Goal: Task Accomplishment & Management: Manage account settings

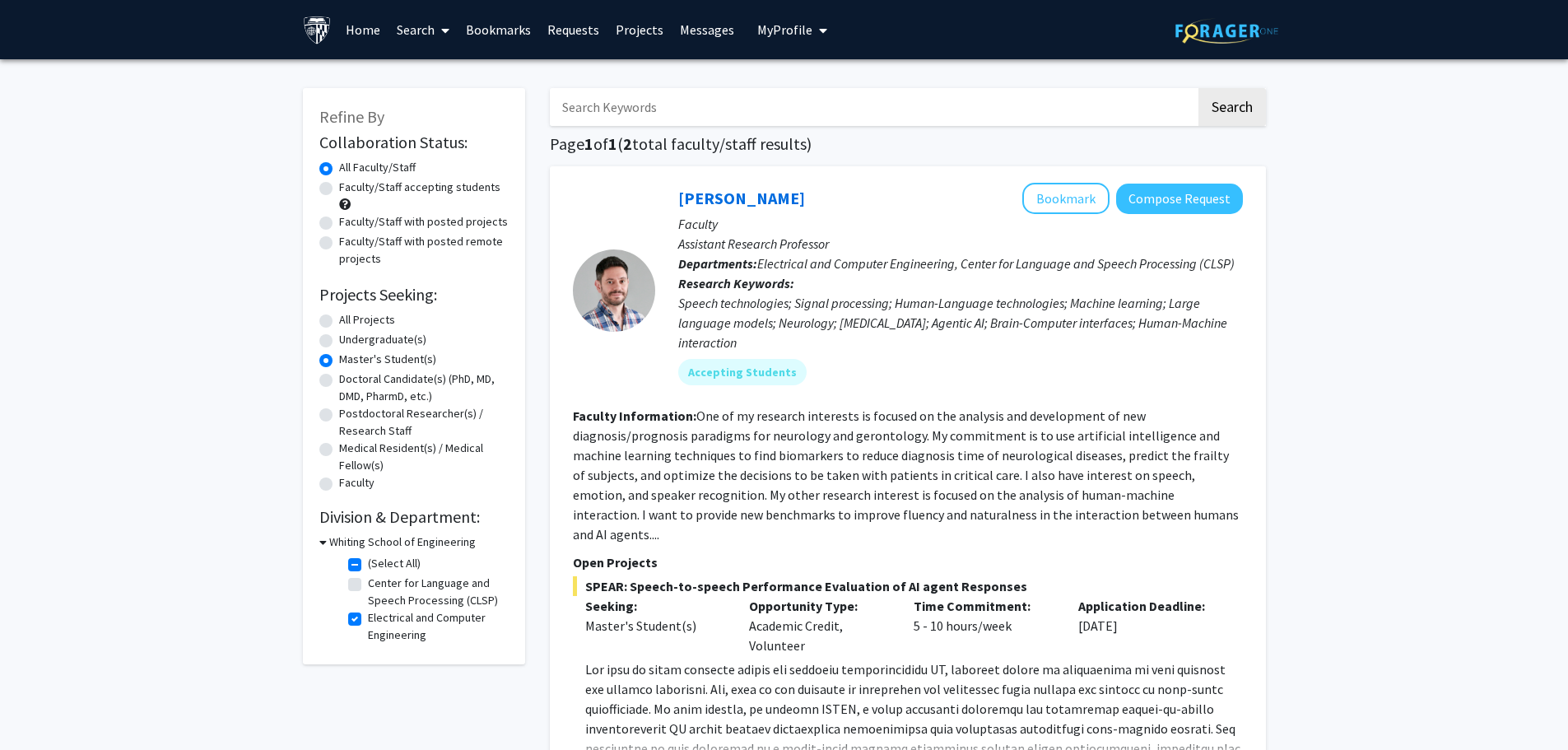
click at [782, 25] on span "My Profile" at bounding box center [785, 29] width 56 height 16
click at [791, 73] on img at bounding box center [785, 84] width 33 height 33
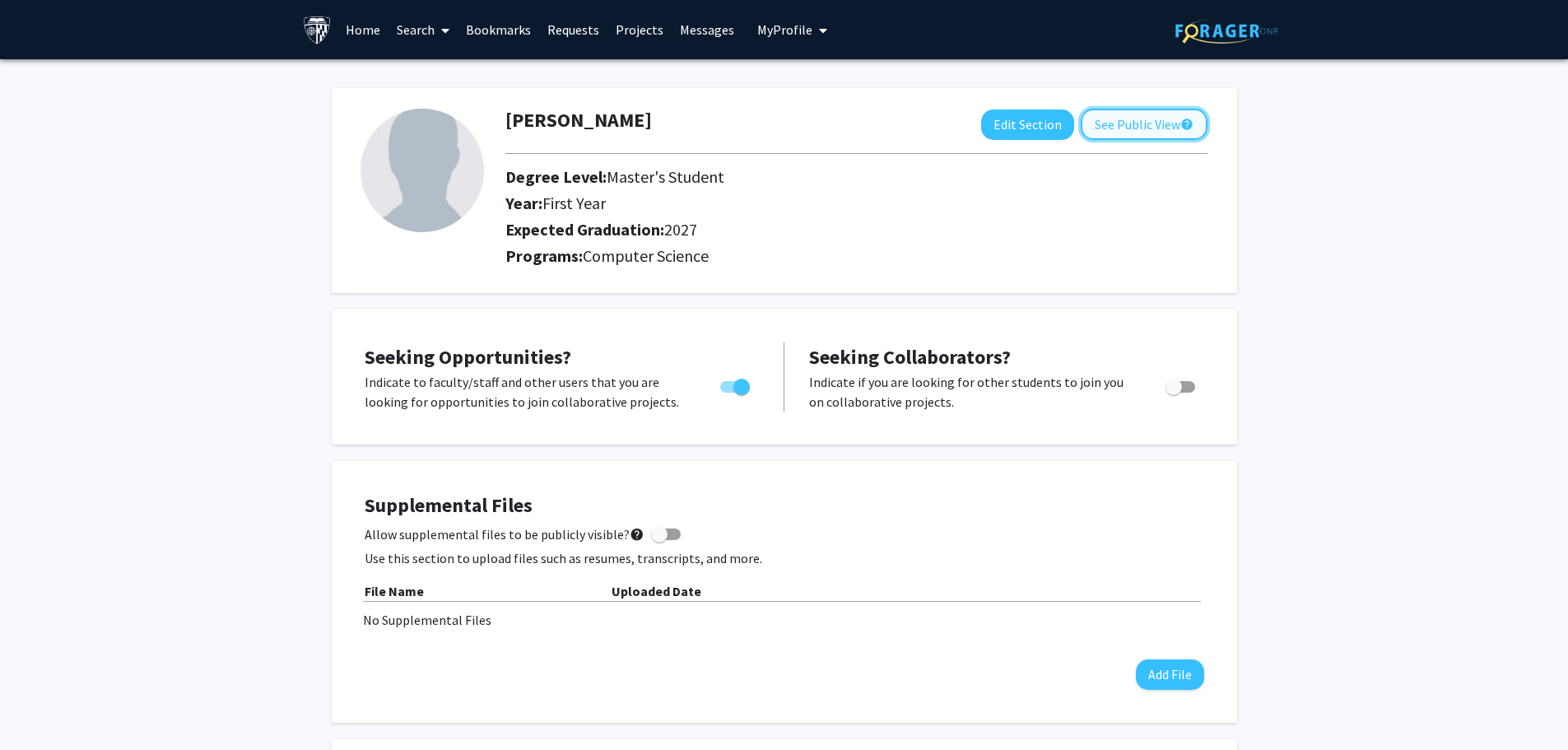
click at [1101, 127] on button "See Public View help" at bounding box center [1144, 123] width 127 height 31
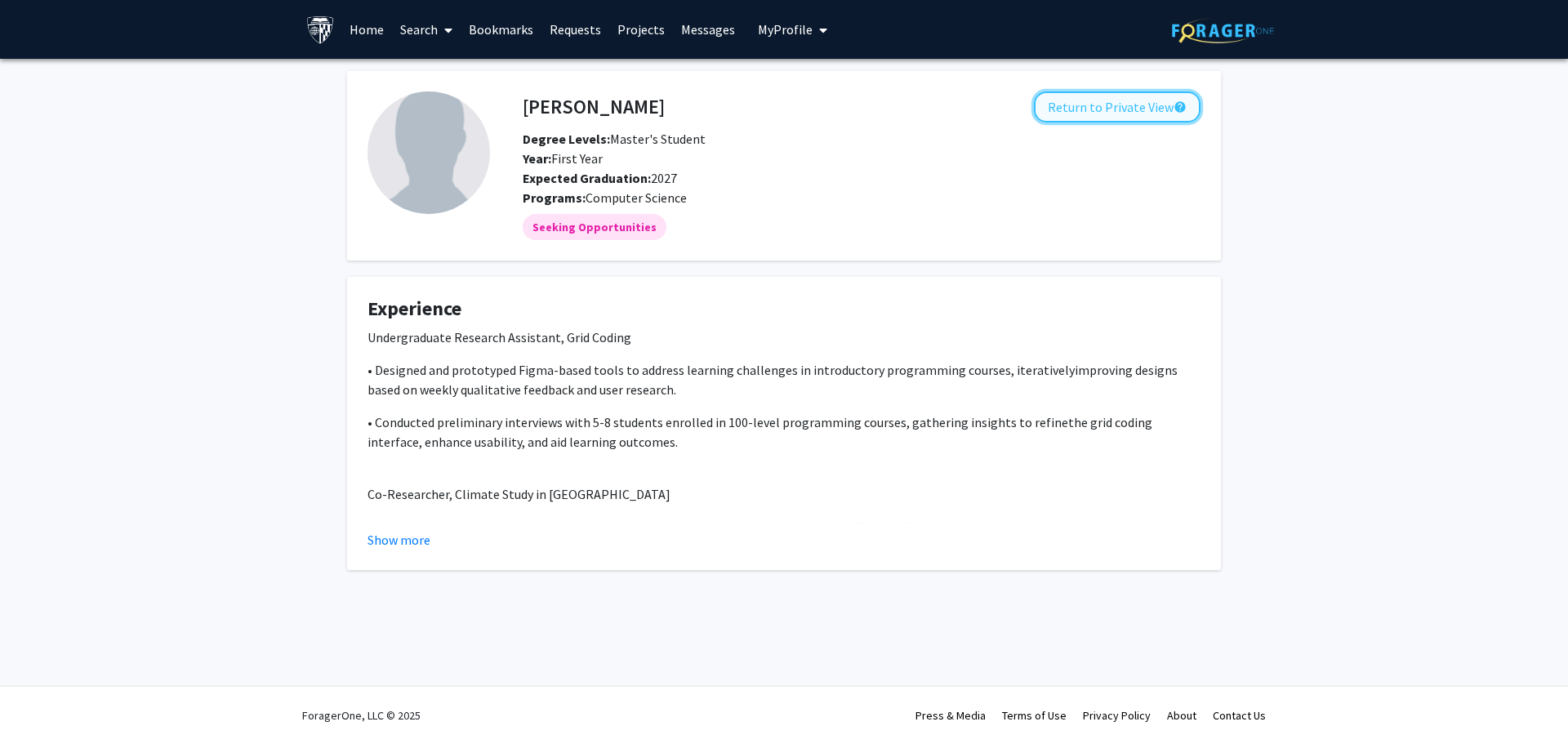
click at [1107, 119] on button "Return to Private View help" at bounding box center [1117, 107] width 166 height 31
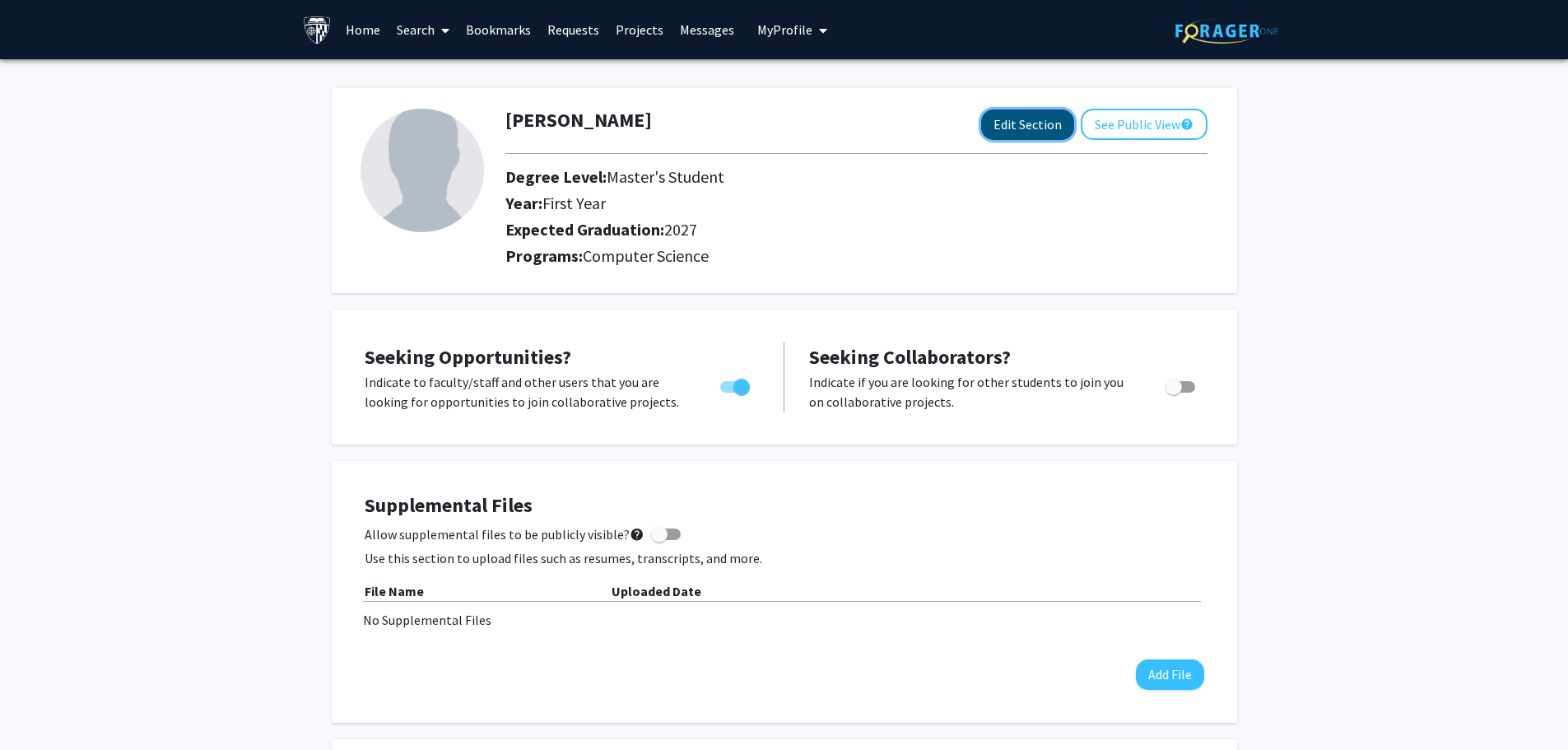
click at [1021, 121] on button "Edit Section" at bounding box center [1027, 124] width 93 height 30
select select "first_year"
select select "2027"
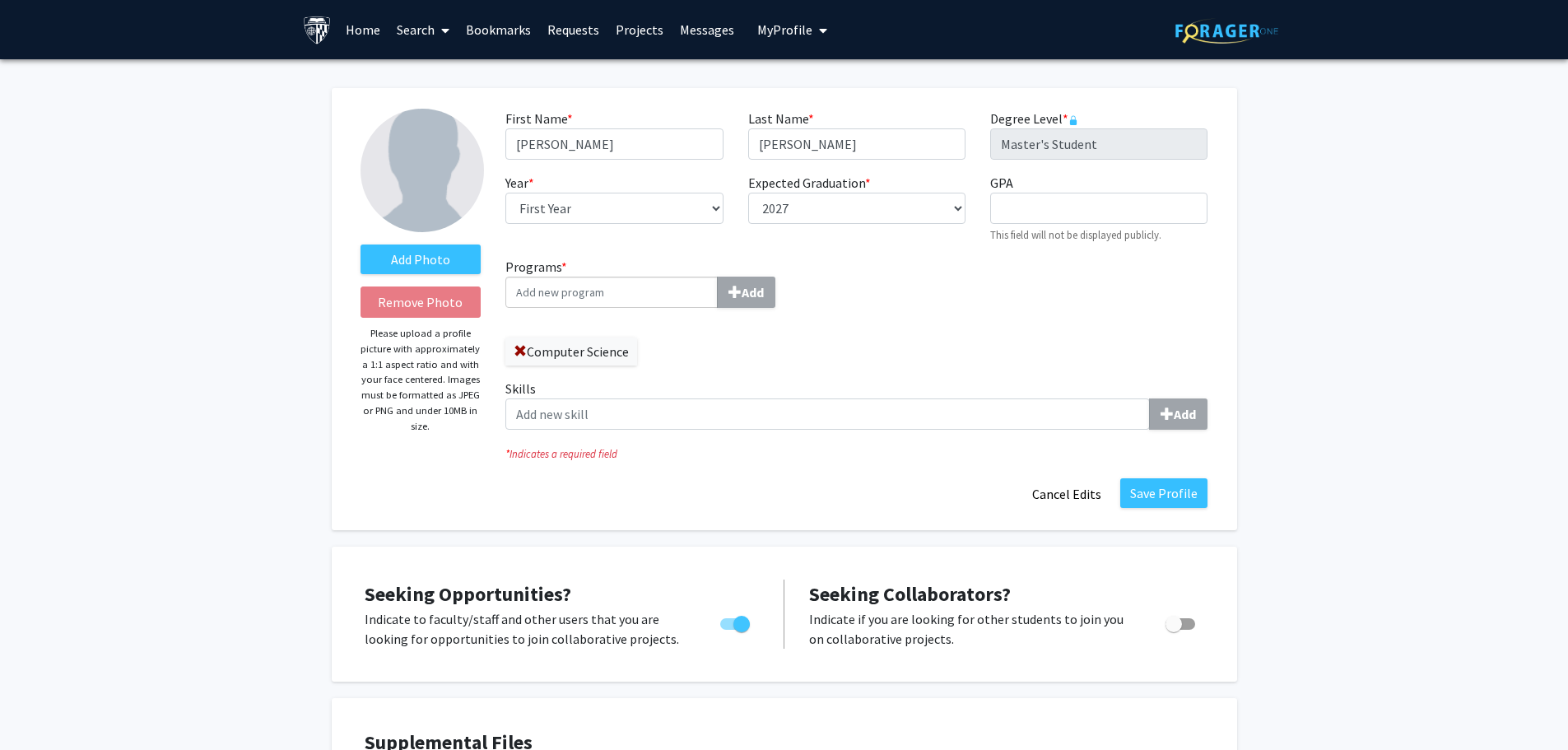
click at [638, 297] on input "Programs * Add" at bounding box center [611, 292] width 212 height 31
type input "Arti"
click at [547, 326] on span "ficial Intelligence" at bounding box center [587, 322] width 100 height 16
click at [547, 308] on input "Arti" at bounding box center [611, 292] width 212 height 31
click at [407, 250] on label "Add Photo" at bounding box center [421, 259] width 121 height 29
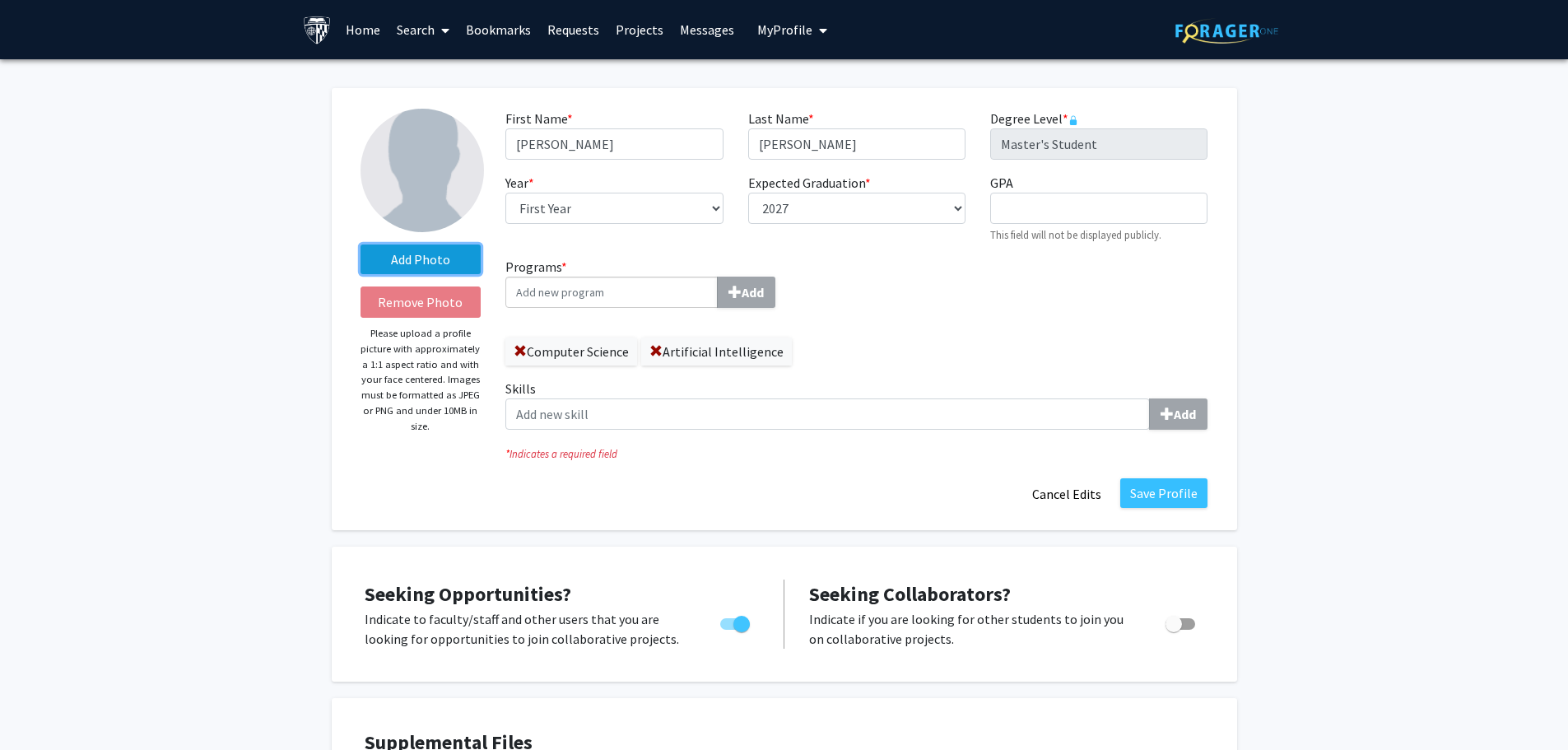
click at [0, 0] on input "Add Photo" at bounding box center [0, 0] width 0 height 0
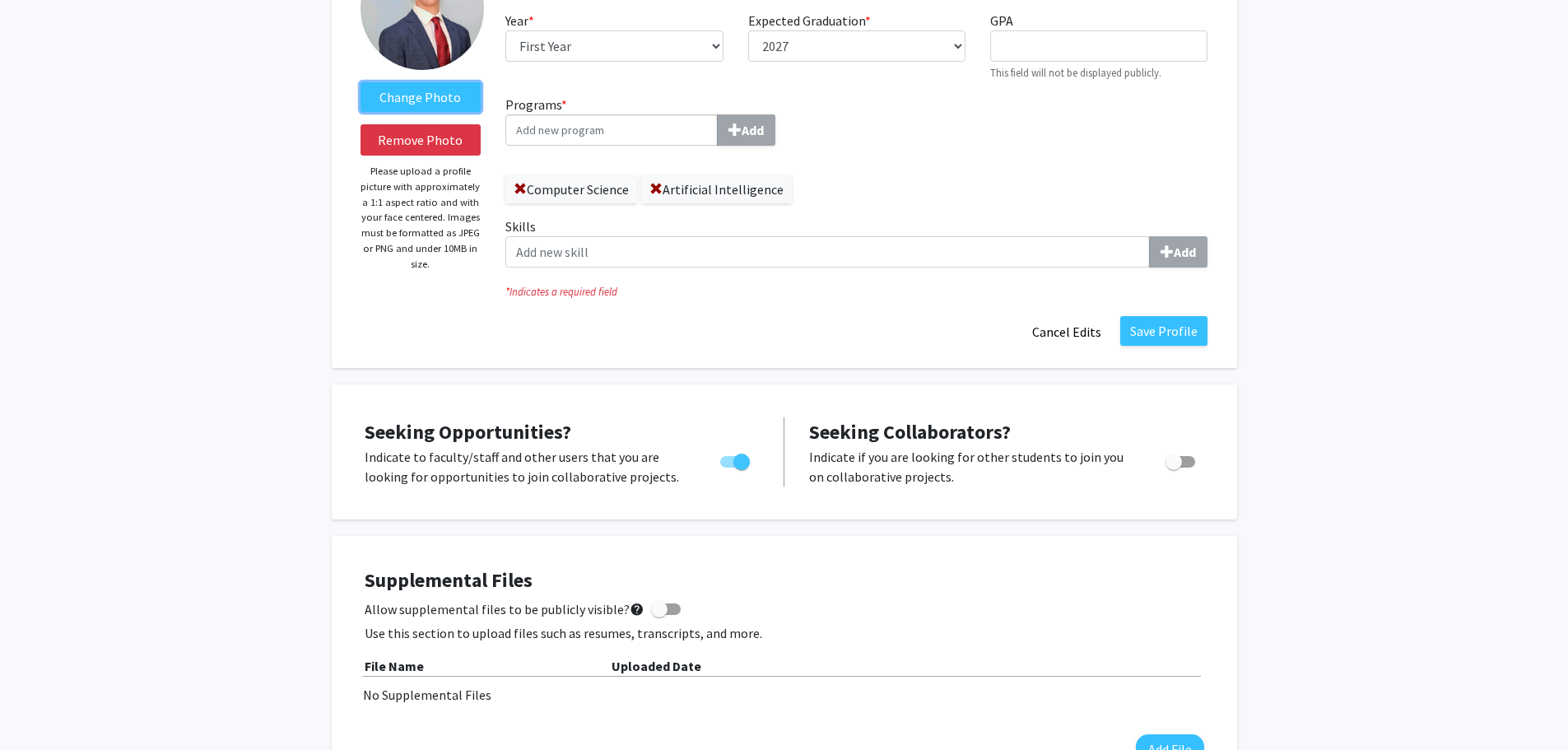
scroll to position [165, 0]
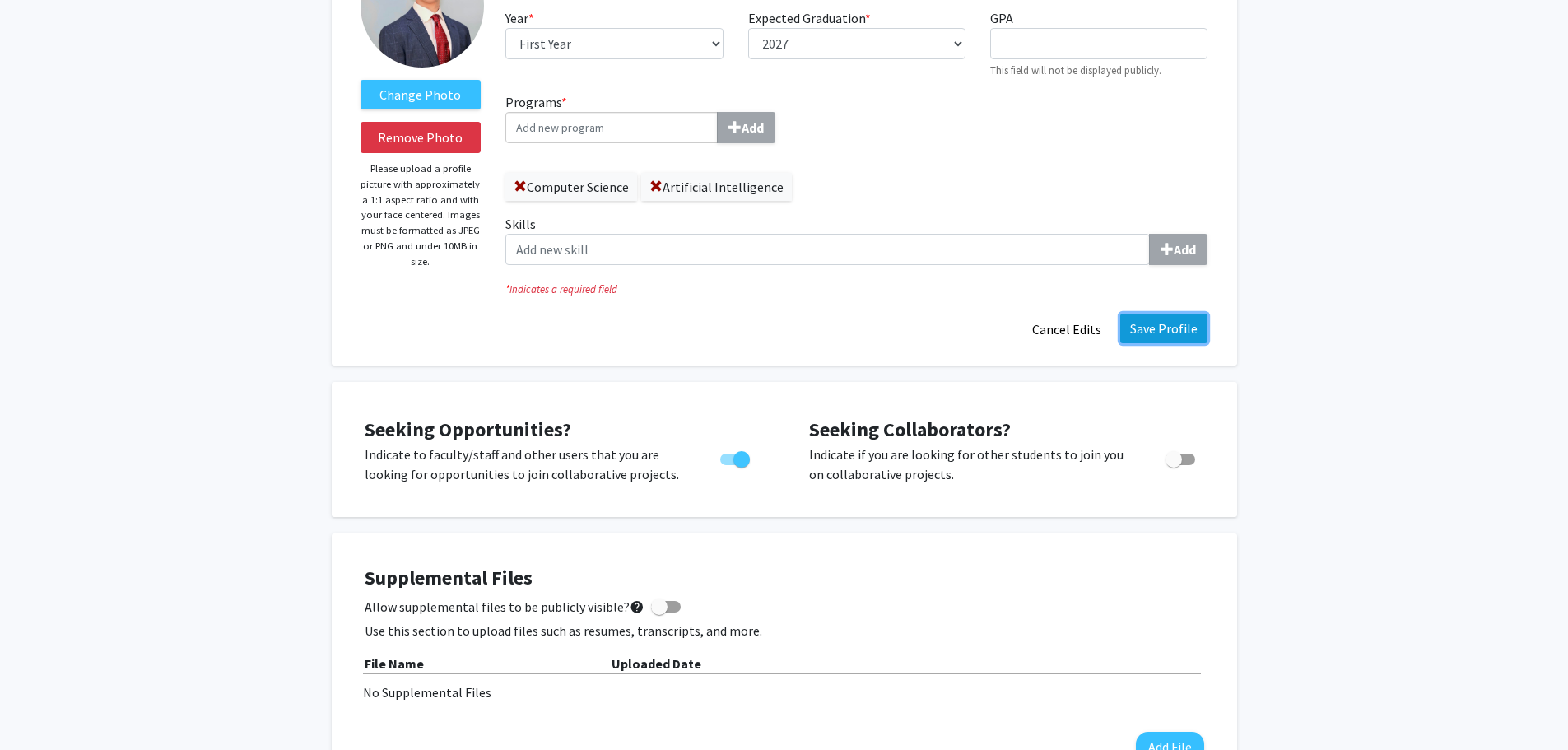
click at [1144, 339] on button "Save Profile" at bounding box center [1164, 328] width 88 height 29
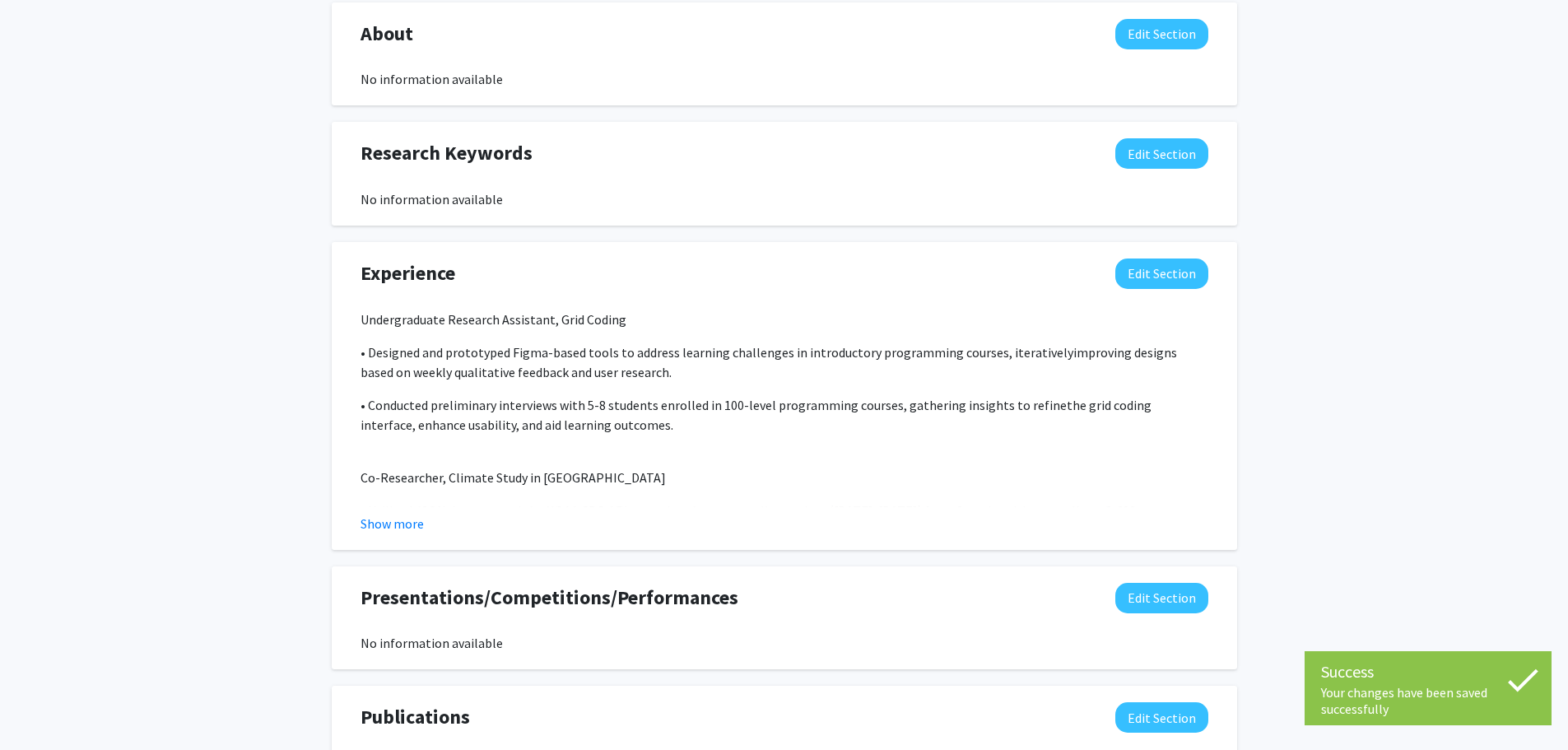
scroll to position [741, 0]
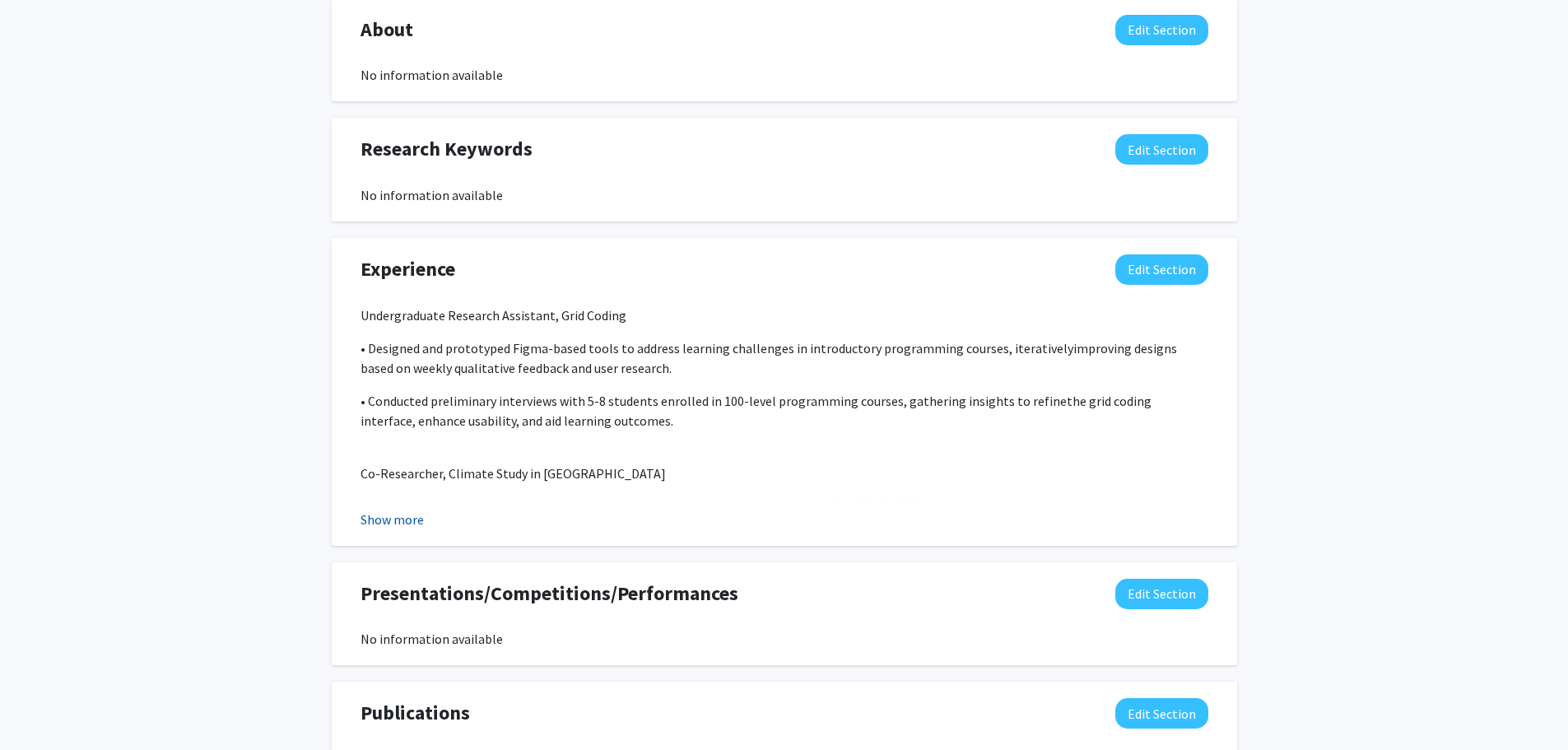
click at [380, 525] on button "Show more" at bounding box center [392, 519] width 63 height 20
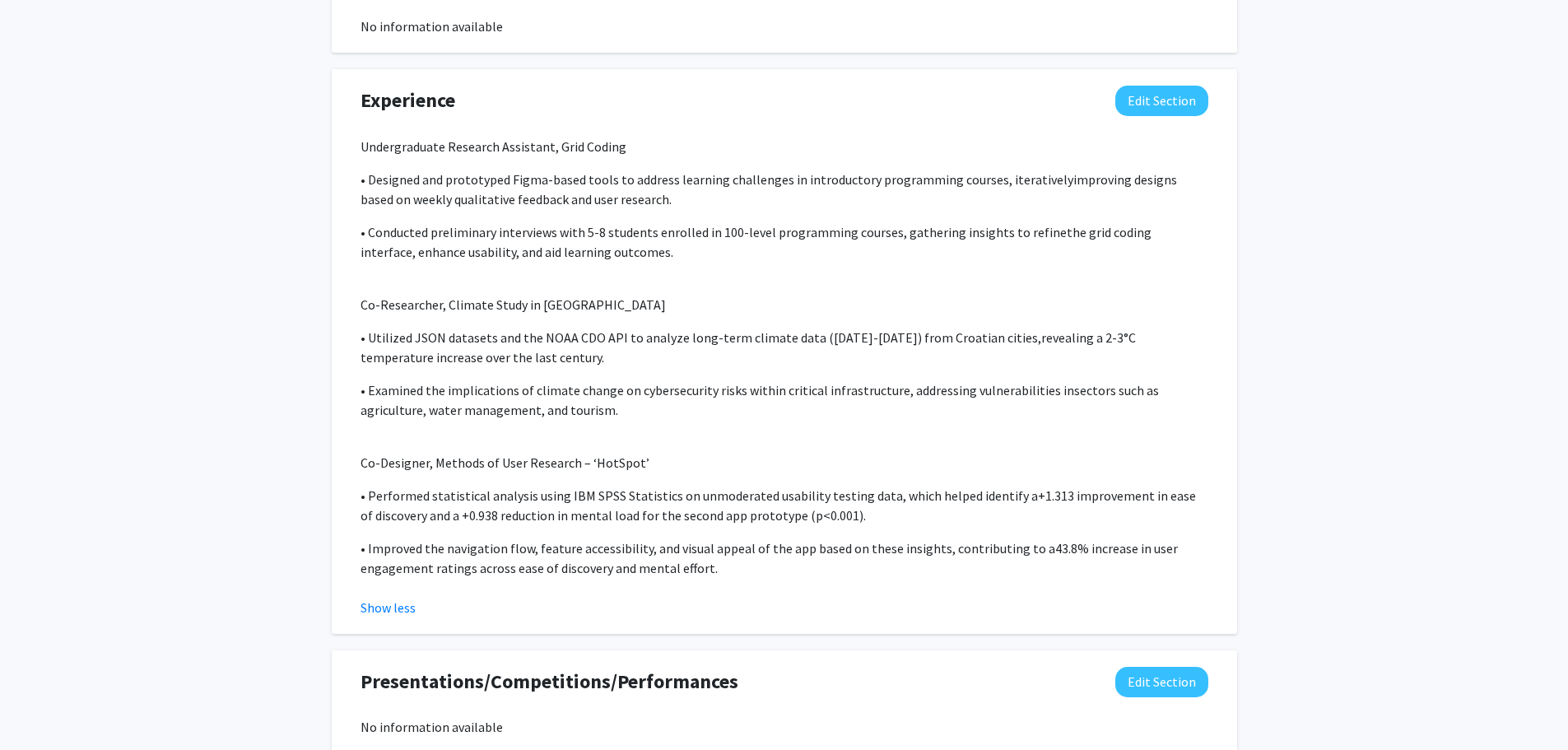
scroll to position [905, 0]
